Goal: Check status: Check status

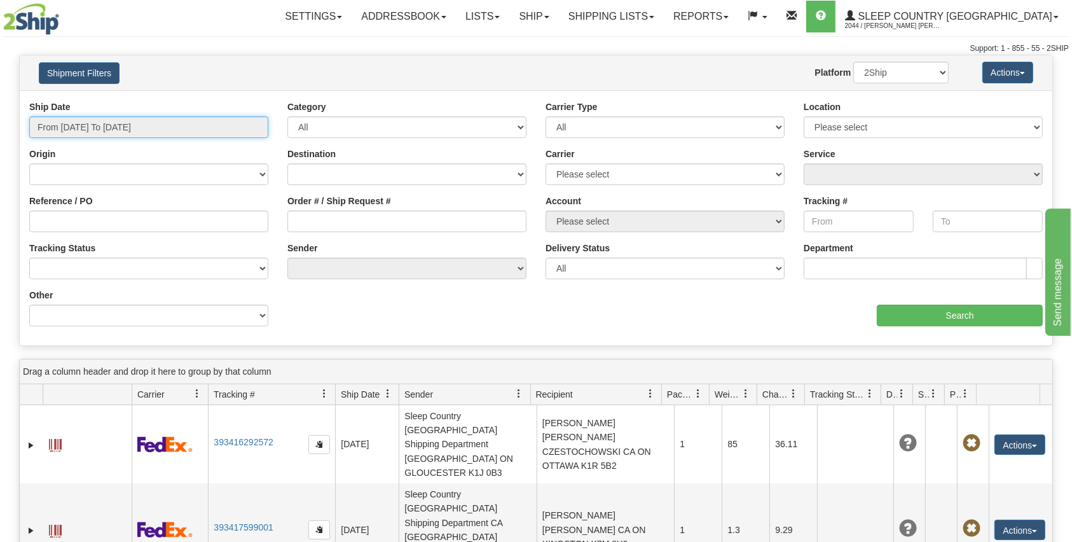
click at [153, 127] on input "From [DATE] To [DATE]" at bounding box center [148, 127] width 239 height 22
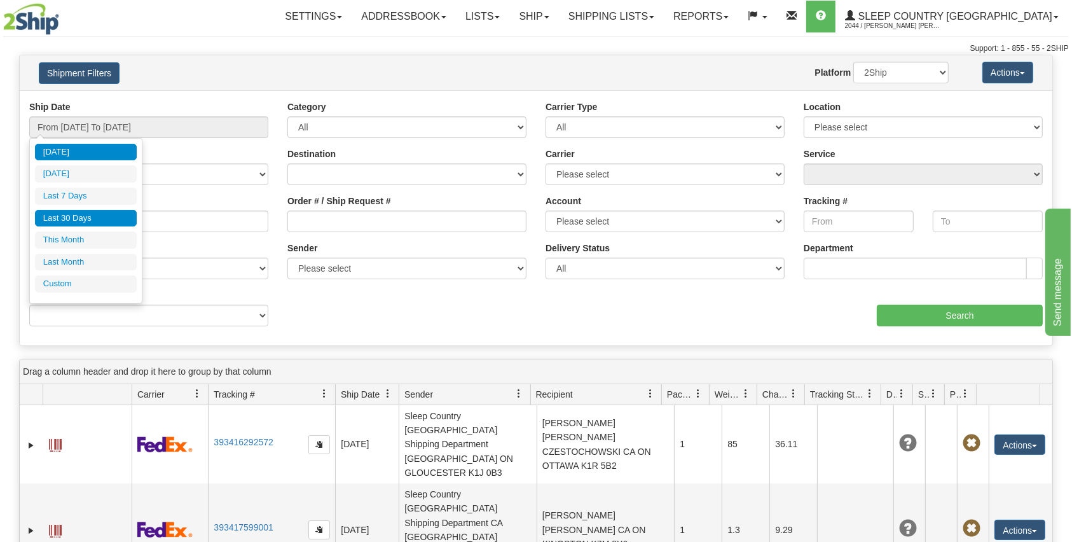
click at [65, 212] on li "Last 30 Days" at bounding box center [86, 218] width 102 height 17
type input "From [DATE] To [DATE]"
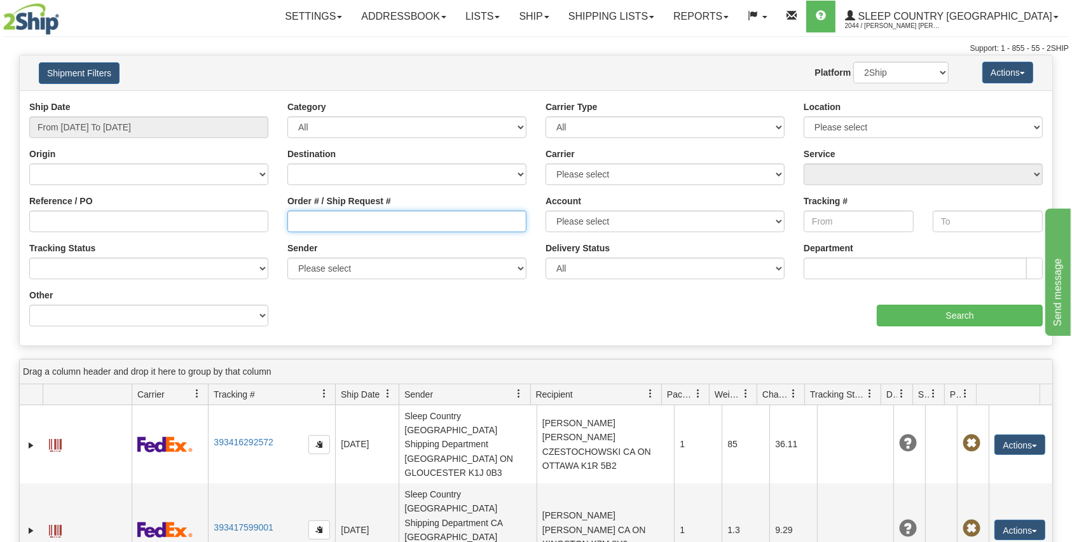
click at [338, 211] on input "Order # / Ship Request #" at bounding box center [406, 222] width 239 height 22
paste input "9002I098099"
type input "9002I098099"
click at [962, 309] on input "Search" at bounding box center [960, 316] width 166 height 22
